Goal: Find specific page/section: Find specific page/section

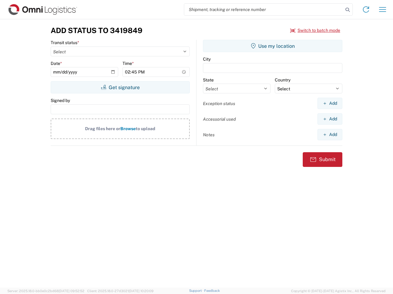
click at [263, 10] on input "search" at bounding box center [263, 10] width 159 height 12
click at [347, 10] on icon at bounding box center [347, 10] width 9 height 9
click at [366, 10] on icon at bounding box center [366, 10] width 10 height 10
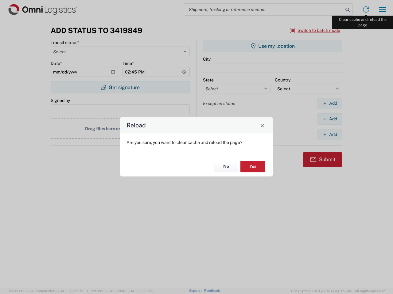
click at [382, 10] on div "Reload Are you sure, you want to clear cache and reload the page? No Yes" at bounding box center [196, 147] width 393 height 294
click at [315, 30] on div "Reload Are you sure, you want to clear cache and reload the page? No Yes" at bounding box center [196, 147] width 393 height 294
click at [120, 87] on div "Reload Are you sure, you want to clear cache and reload the page? No Yes" at bounding box center [196, 147] width 393 height 294
click at [272, 46] on div "Reload Are you sure, you want to clear cache and reload the page? No Yes" at bounding box center [196, 147] width 393 height 294
click at [329, 103] on div "Reload Are you sure, you want to clear cache and reload the page? No Yes" at bounding box center [196, 147] width 393 height 294
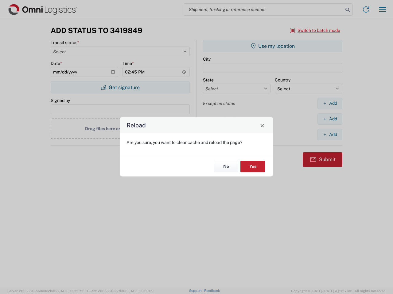
click at [329, 119] on div "Reload Are you sure, you want to clear cache and reload the page? No Yes" at bounding box center [196, 147] width 393 height 294
click at [329, 135] on div "Reload Are you sure, you want to clear cache and reload the page? No Yes" at bounding box center [196, 147] width 393 height 294
